Goal: Information Seeking & Learning: Learn about a topic

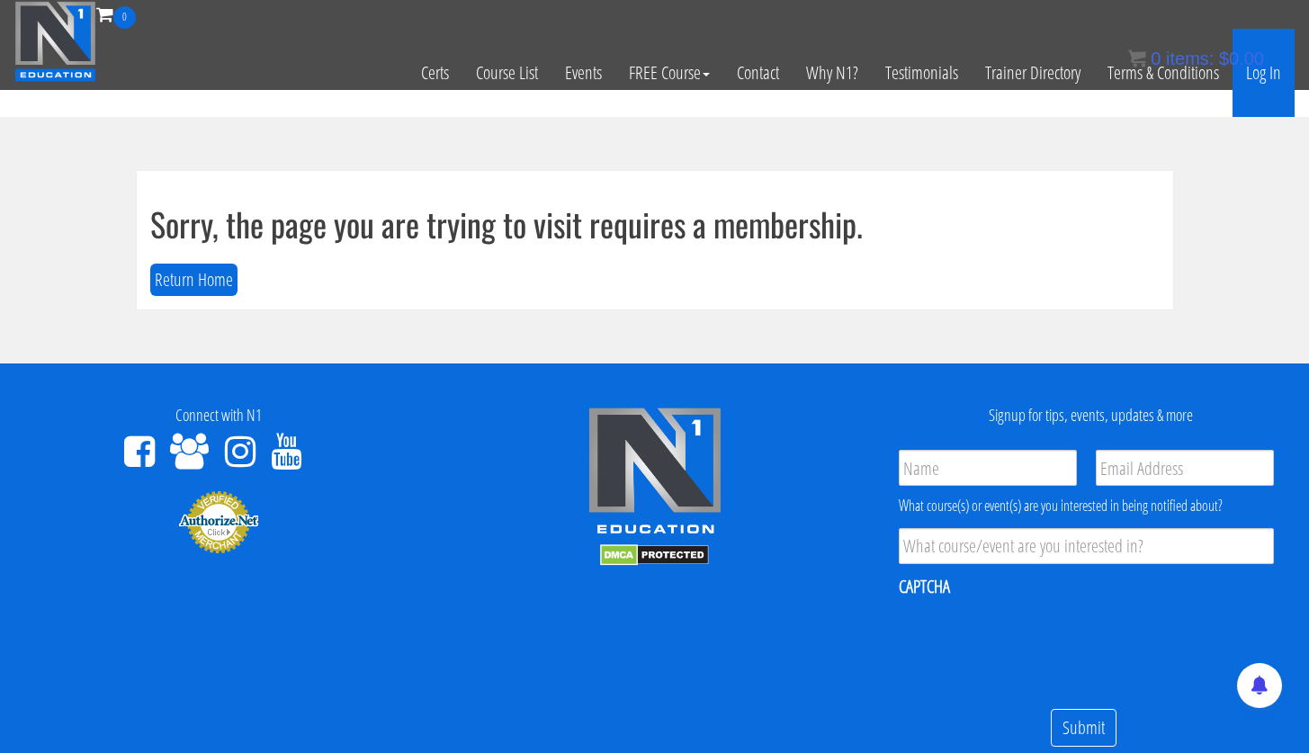
click at [1263, 77] on link "Log In" at bounding box center [1264, 73] width 62 height 88
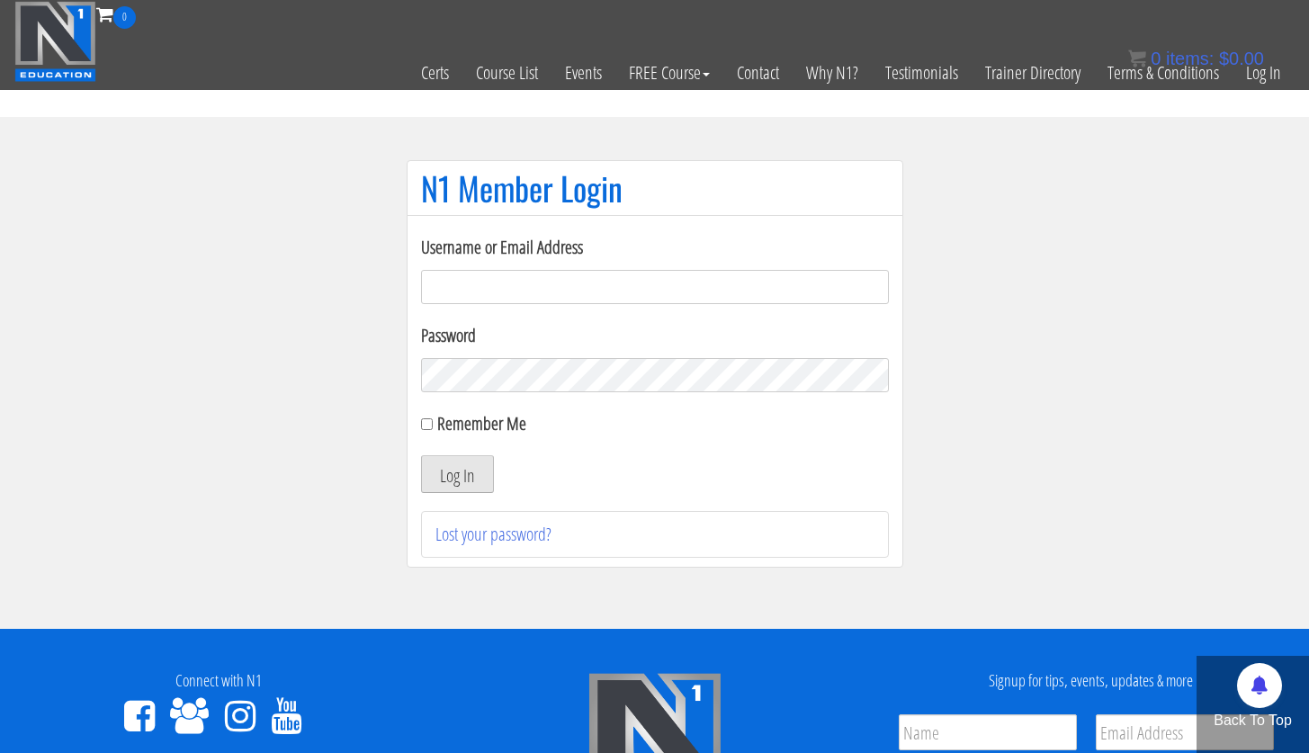
type input "[PERSON_NAME][EMAIL_ADDRESS][PERSON_NAME][DOMAIN_NAME]"
click at [460, 481] on button "Log In" at bounding box center [457, 474] width 73 height 38
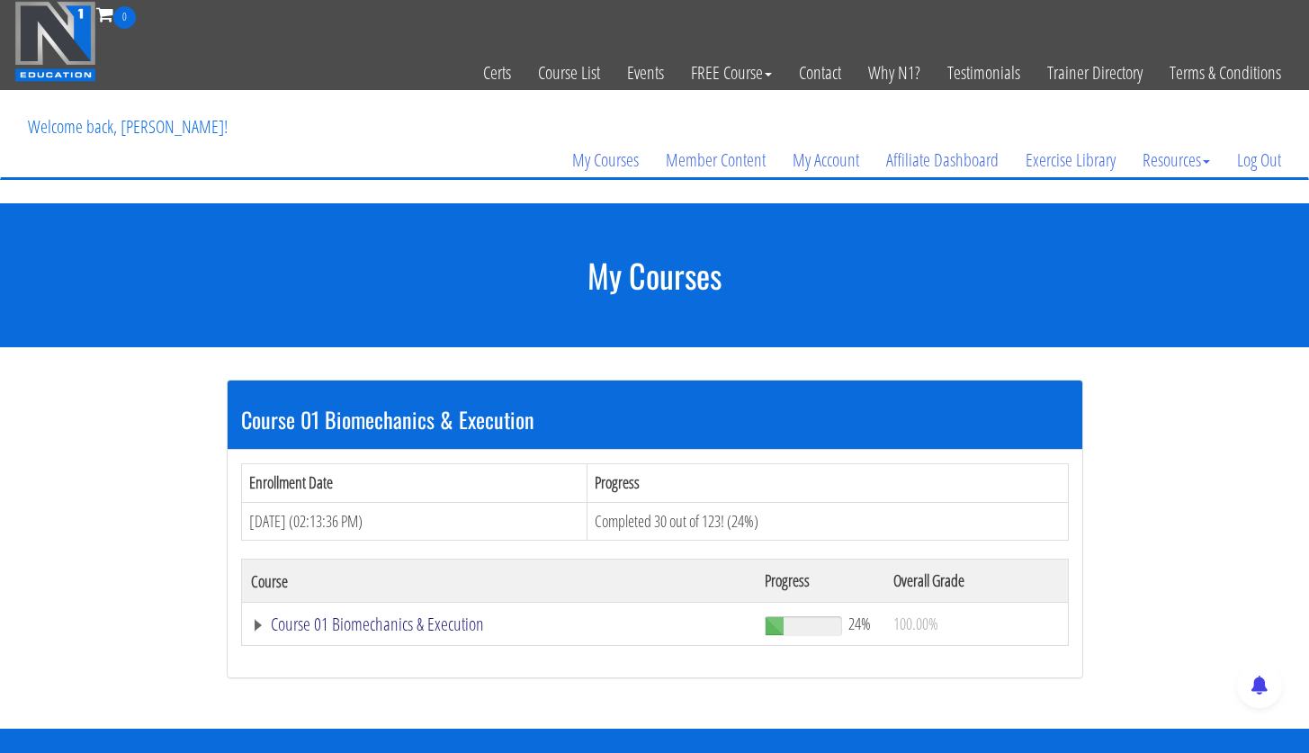
click at [420, 625] on link "Course 01 Biomechanics & Execution" at bounding box center [499, 624] width 497 height 18
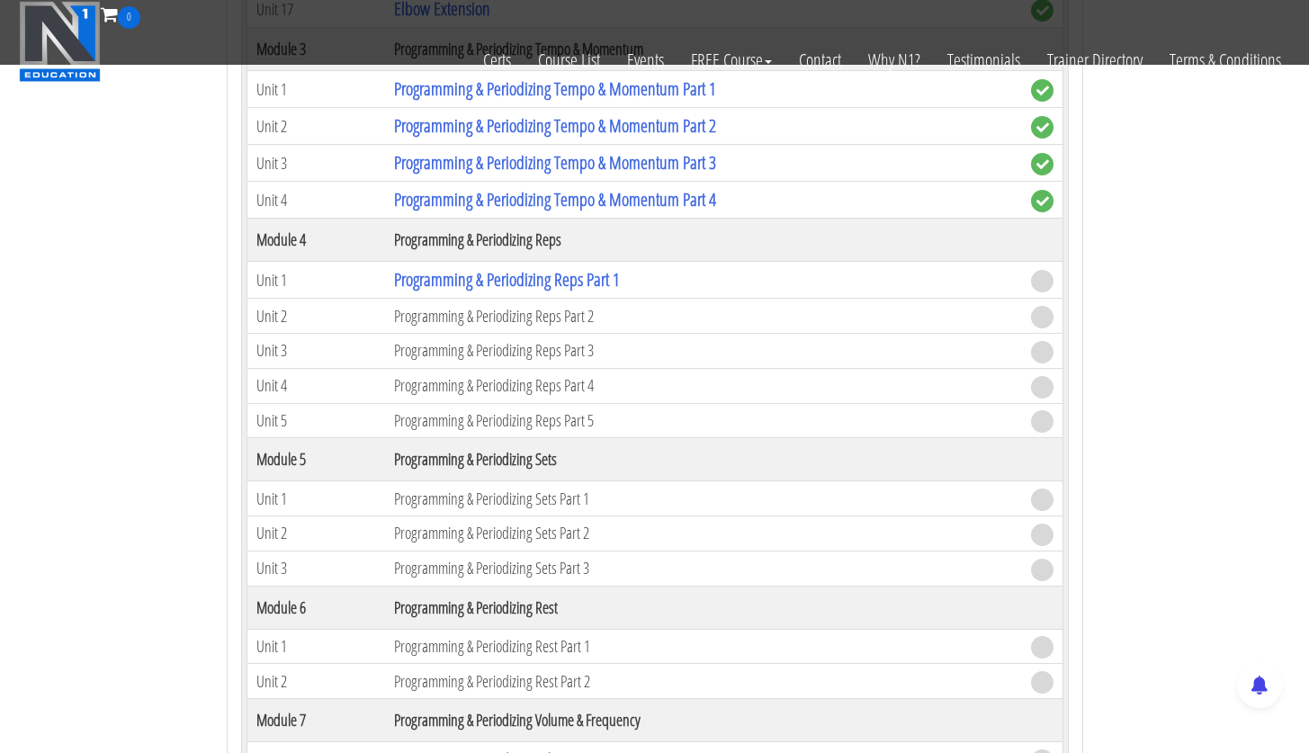
scroll to position [1546, 0]
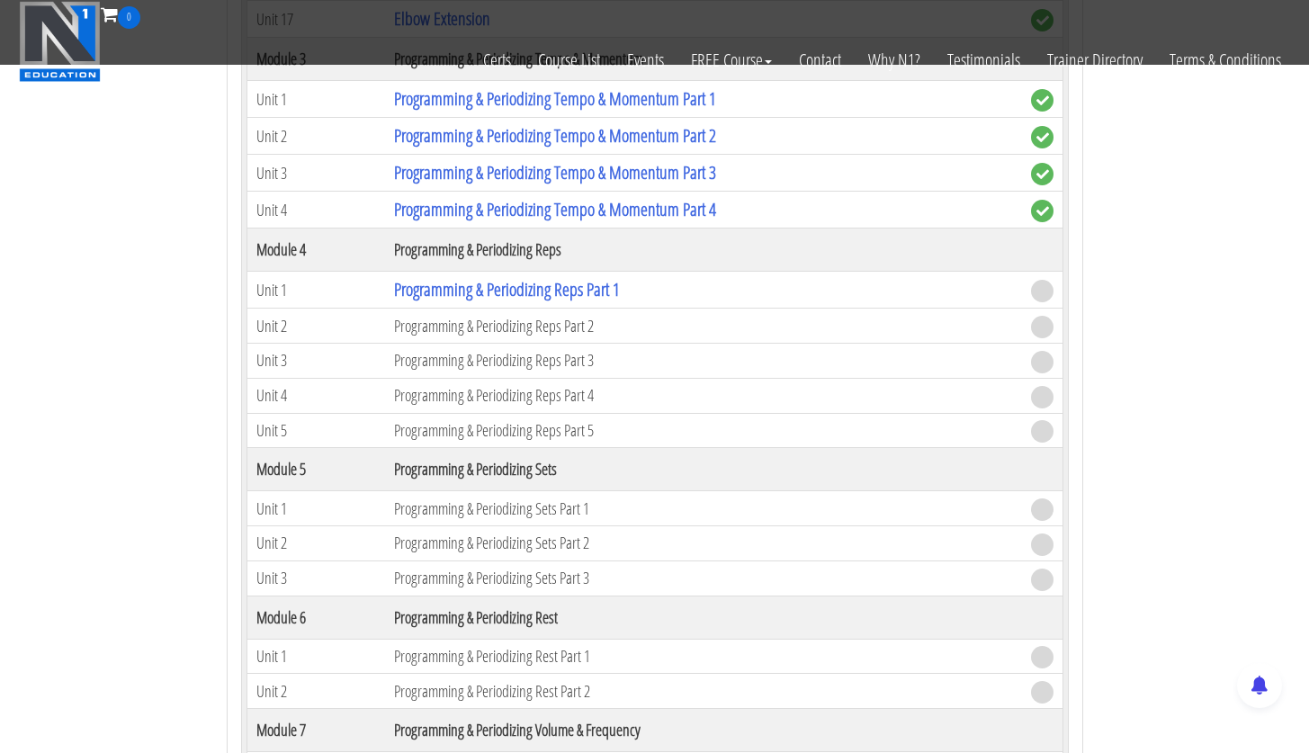
click at [553, 331] on td "Programming & Periodizing Reps Part 2" at bounding box center [703, 326] width 636 height 35
click at [493, 328] on td "Programming & Periodizing Reps Part 2" at bounding box center [703, 326] width 636 height 35
click at [534, 296] on link "Programming & Periodizing Reps Part 1" at bounding box center [507, 289] width 226 height 24
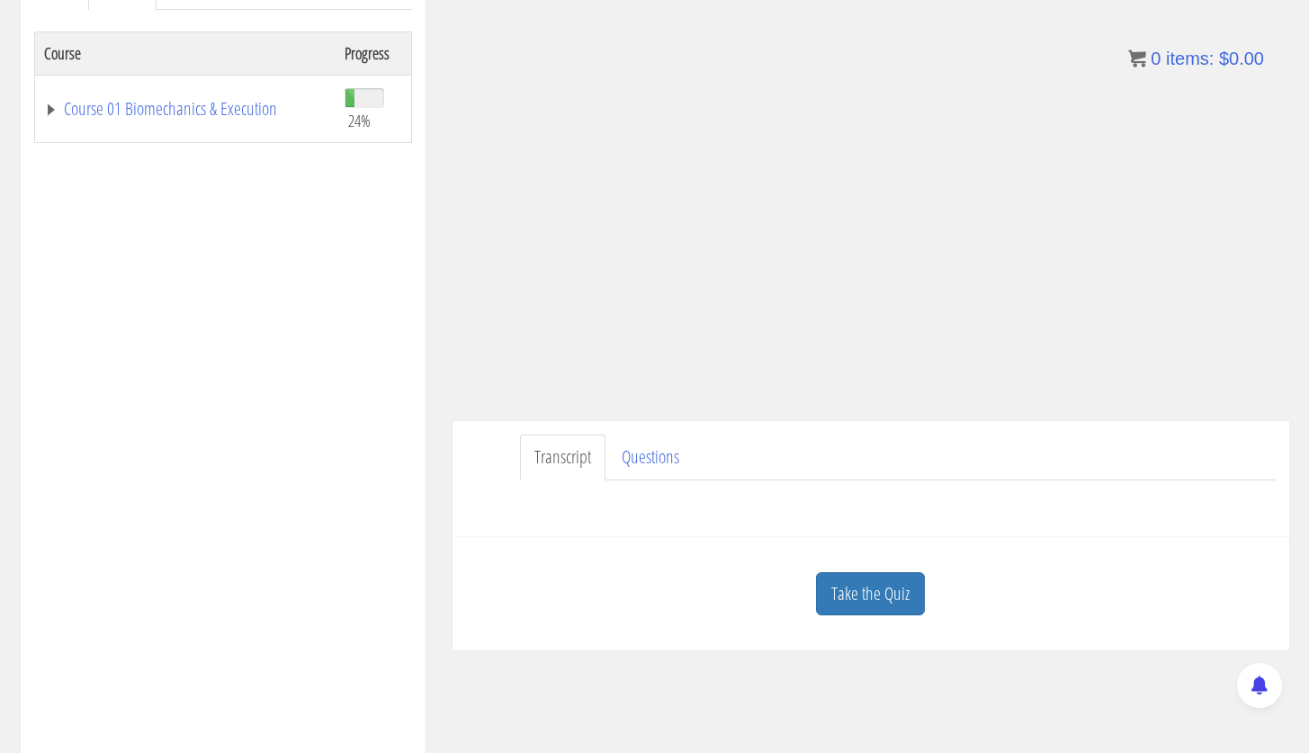
scroll to position [290, 0]
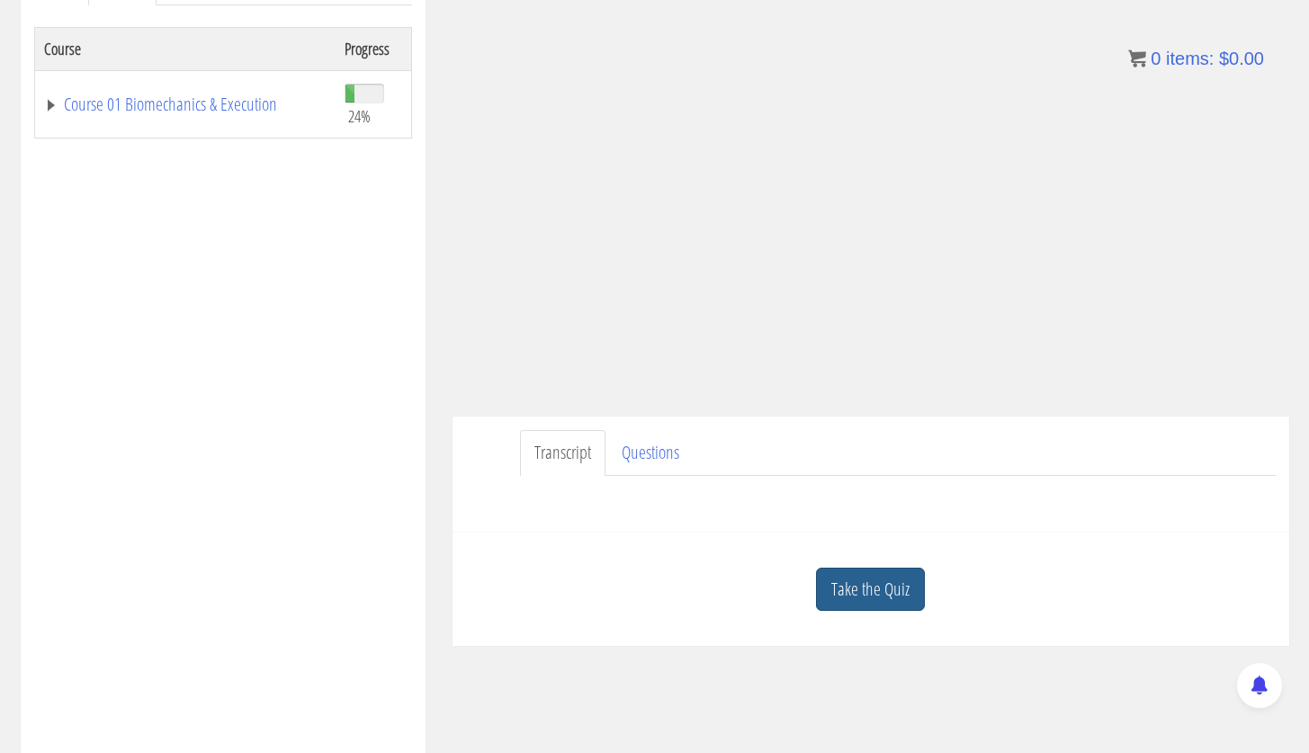
click at [896, 603] on link "Take the Quiz" at bounding box center [870, 590] width 109 height 44
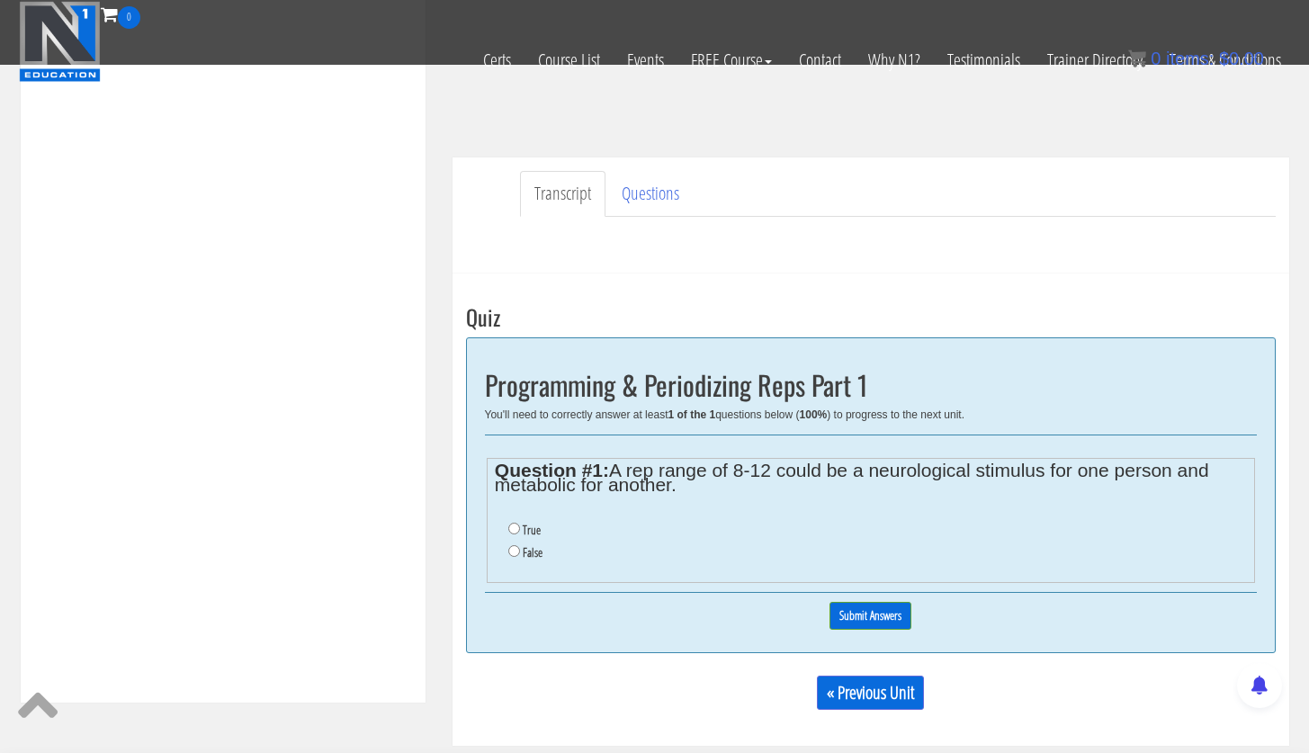
scroll to position [421, 0]
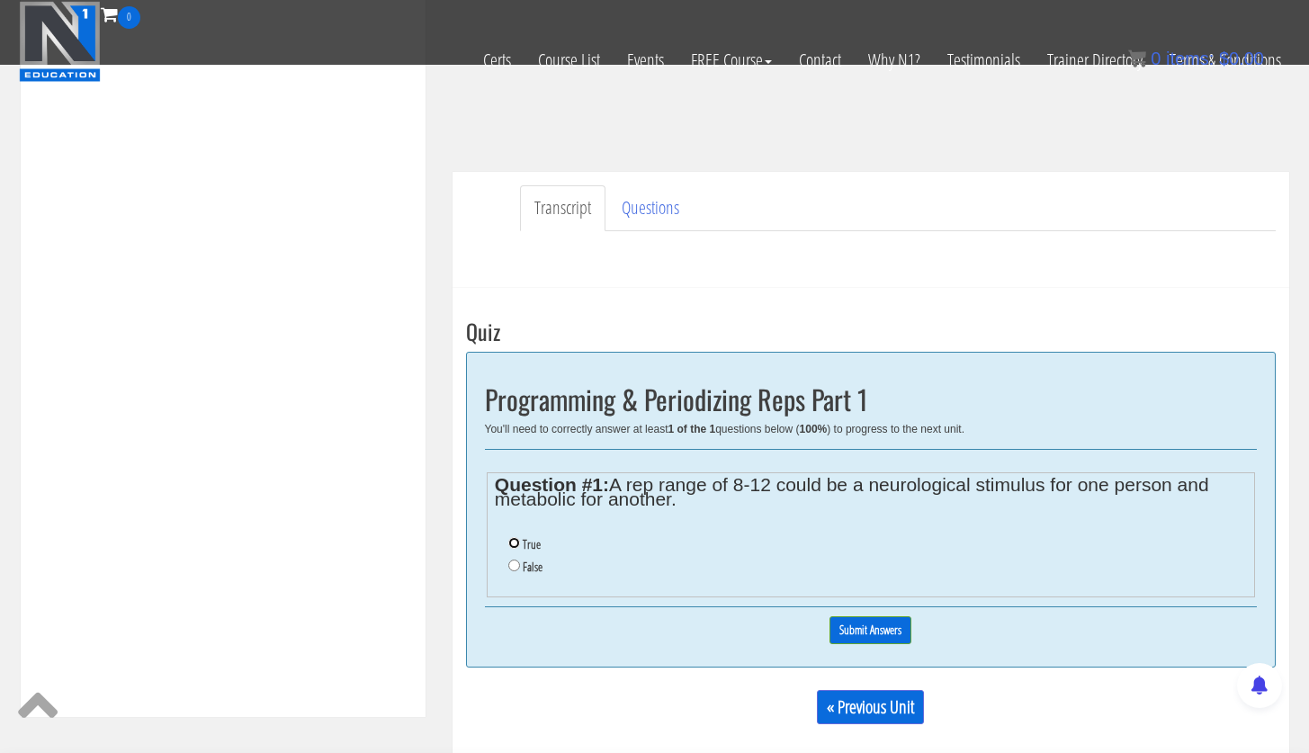
click at [513, 543] on input "True" at bounding box center [514, 543] width 12 height 12
radio input "true"
click at [856, 630] on input "Submit Answers" at bounding box center [871, 630] width 82 height 28
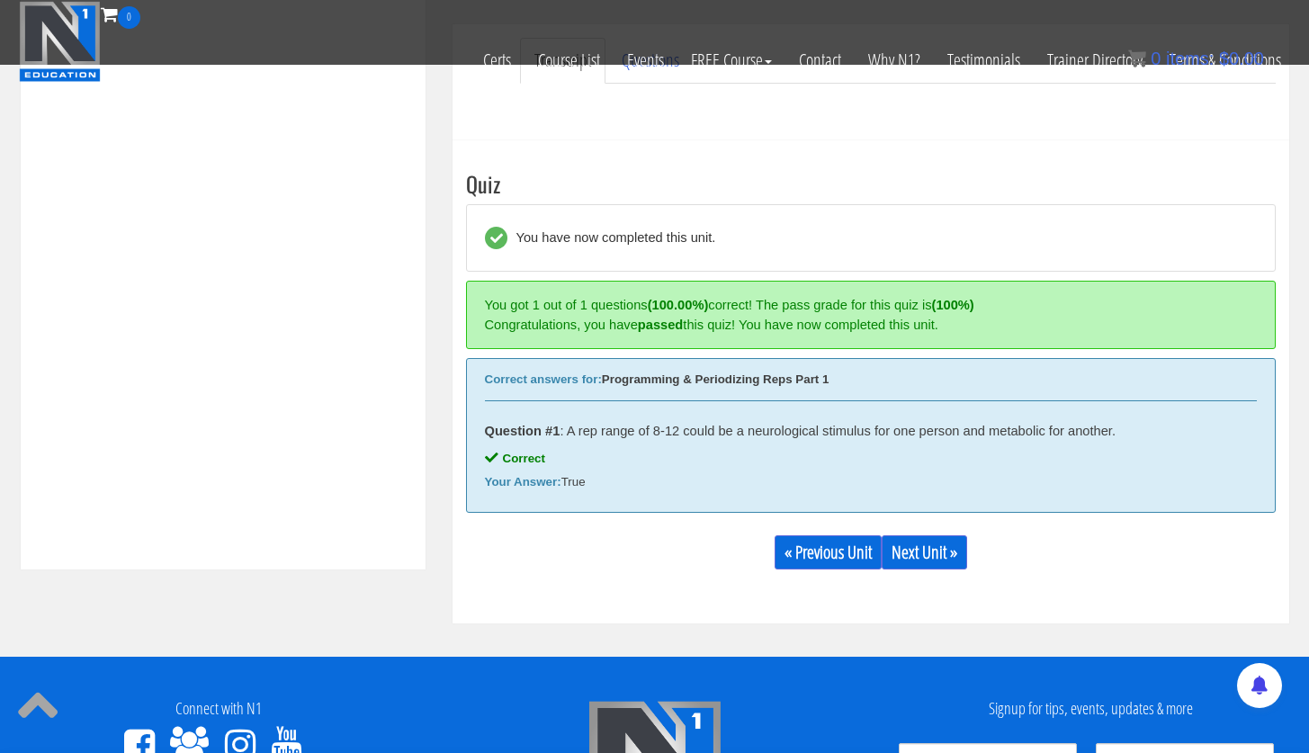
scroll to position [618, 0]
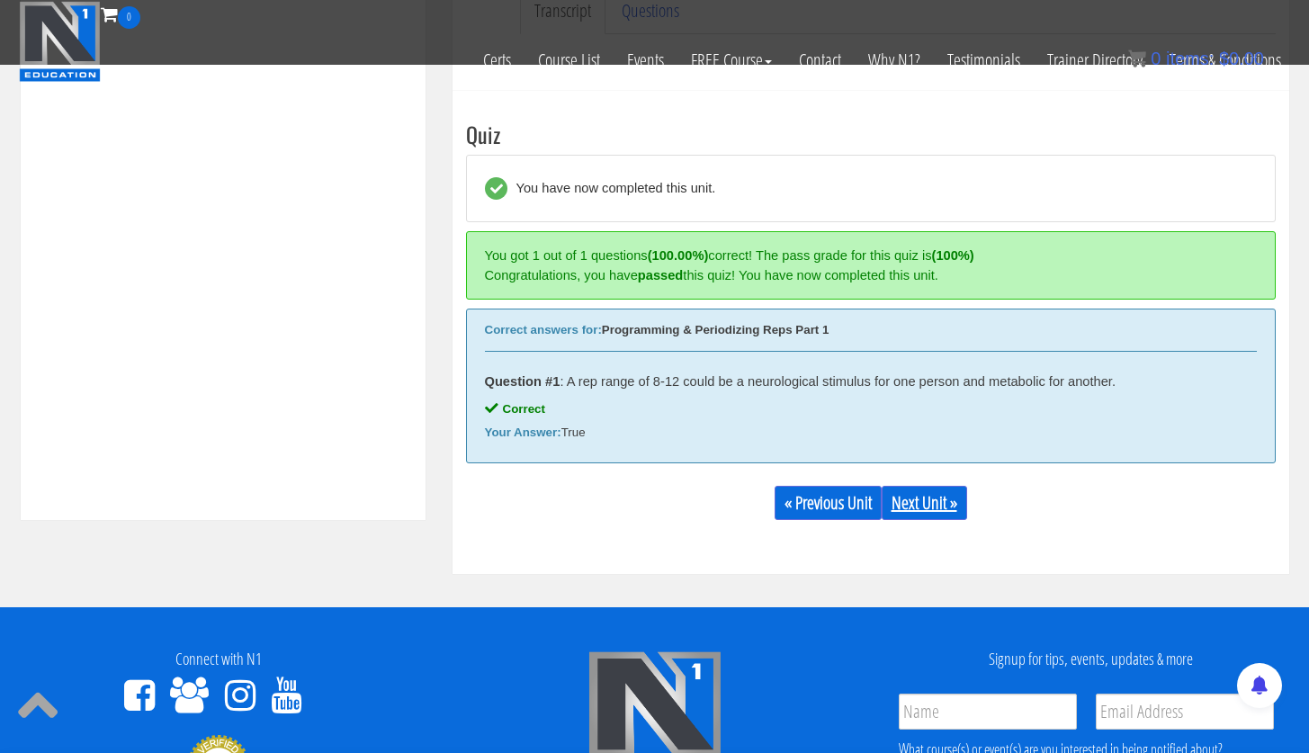
click at [933, 507] on link "Next Unit »" at bounding box center [924, 503] width 85 height 34
